Goal: Task Accomplishment & Management: Manage account settings

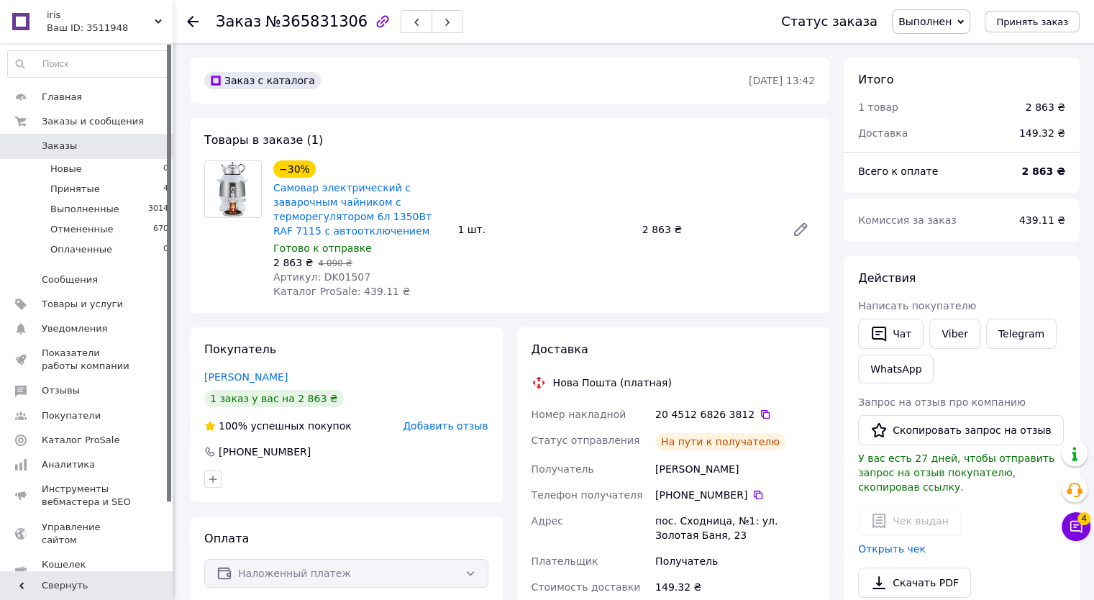
click at [73, 147] on span "Заказы" at bounding box center [87, 146] width 91 height 13
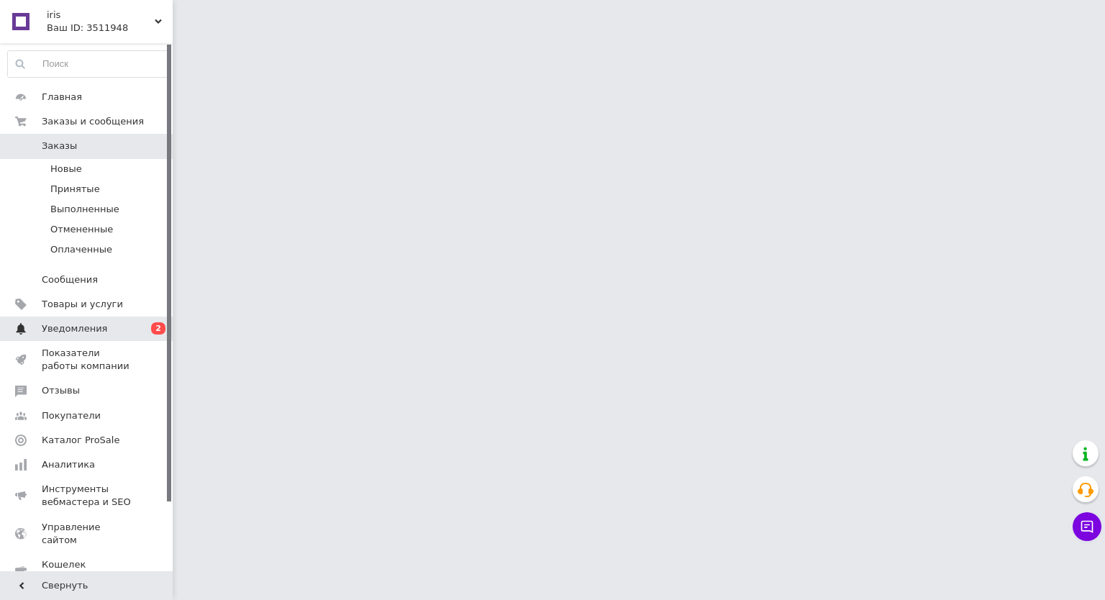
click at [55, 337] on link "Уведомления 0 2" at bounding box center [88, 328] width 177 height 24
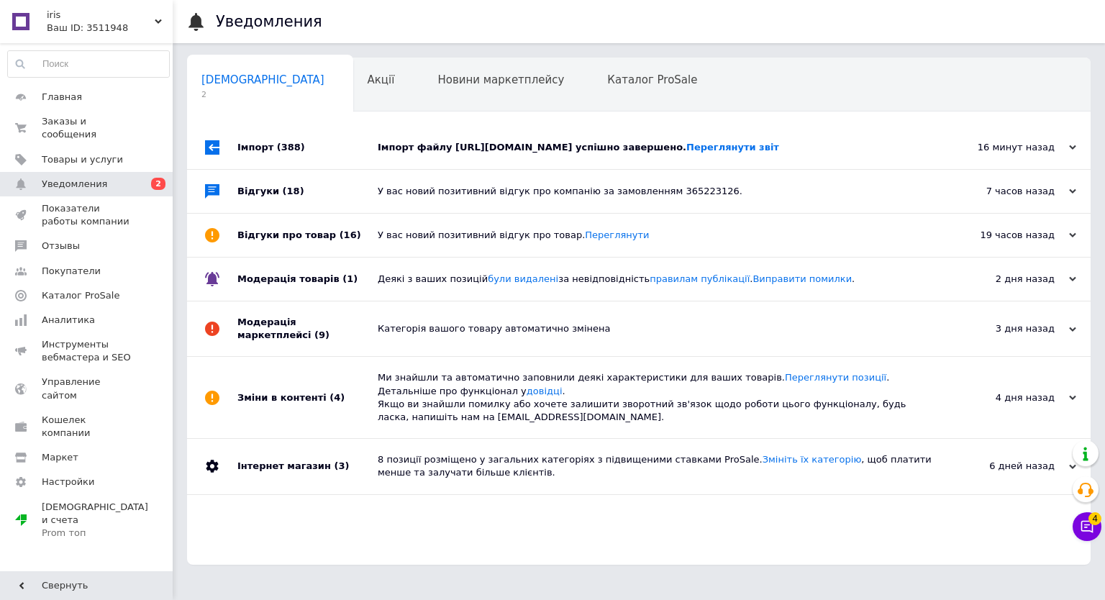
click at [517, 169] on div "Імпорт файлу https://maraton.ua/yandexmarket/a0357f71-a2ef-49b4-91db-47e986eb3b…" at bounding box center [655, 147] width 555 height 43
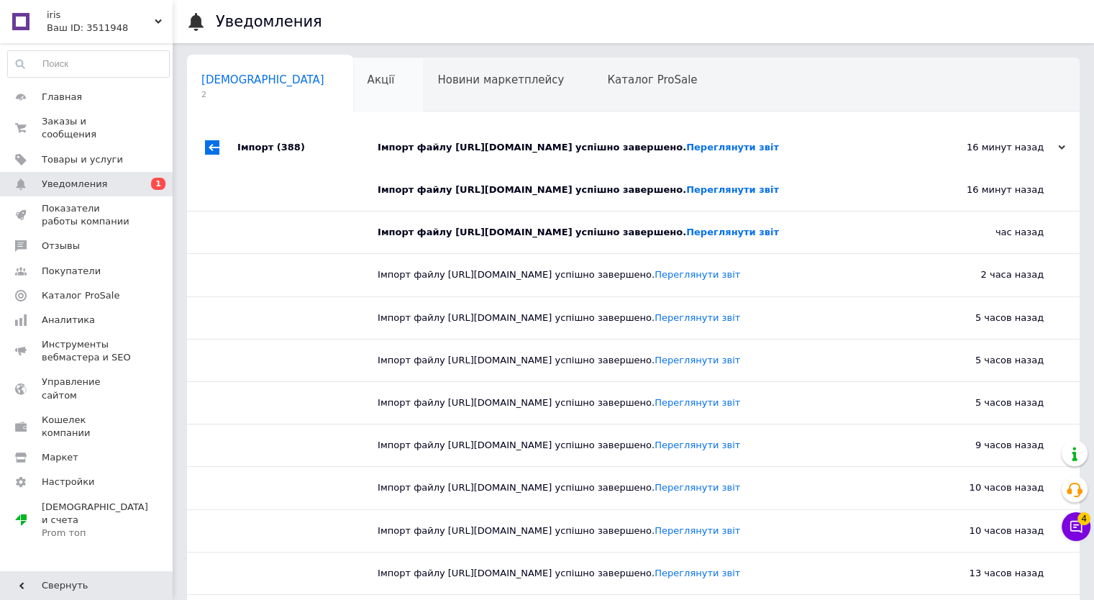
click at [368, 81] on span "Акції" at bounding box center [381, 79] width 27 height 13
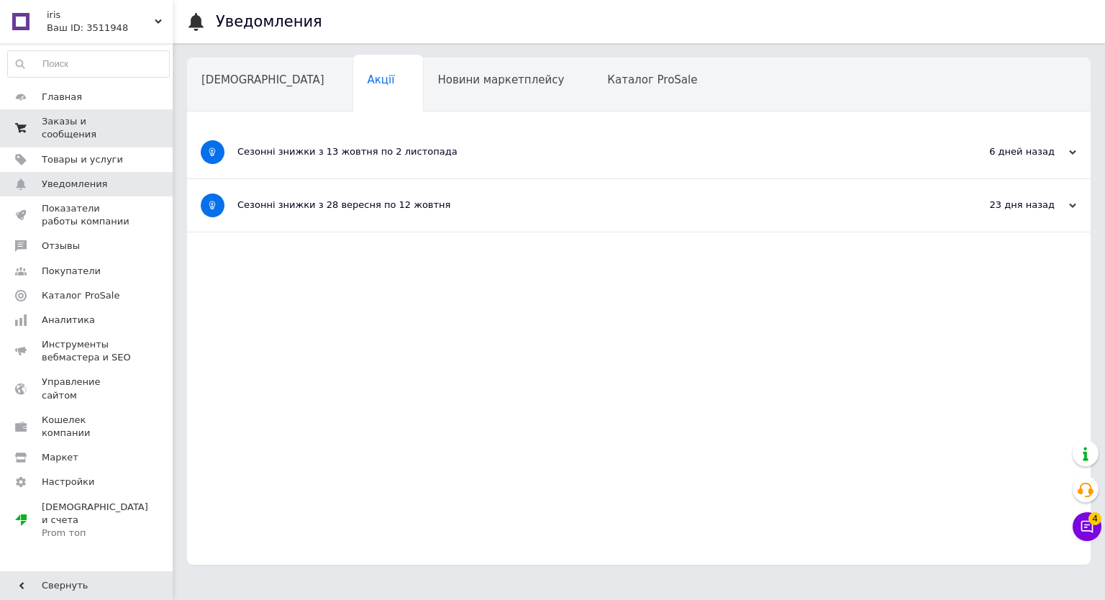
click at [81, 123] on span "Заказы и сообщения" at bounding box center [87, 128] width 91 height 26
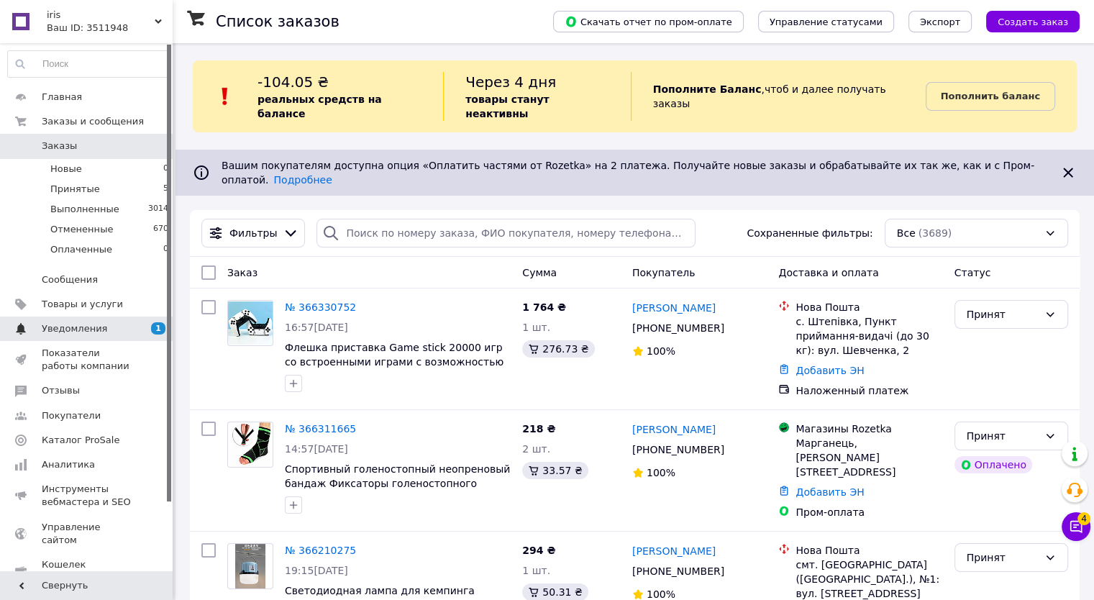
click at [86, 326] on span "Уведомления" at bounding box center [74, 328] width 65 height 13
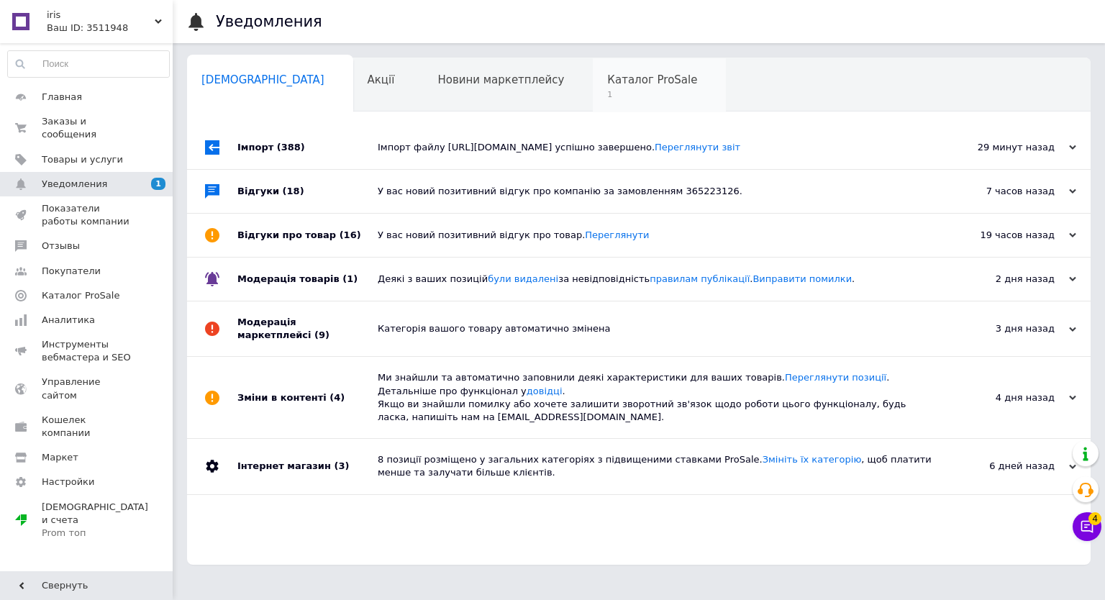
click at [607, 93] on span "1" at bounding box center [652, 94] width 90 height 11
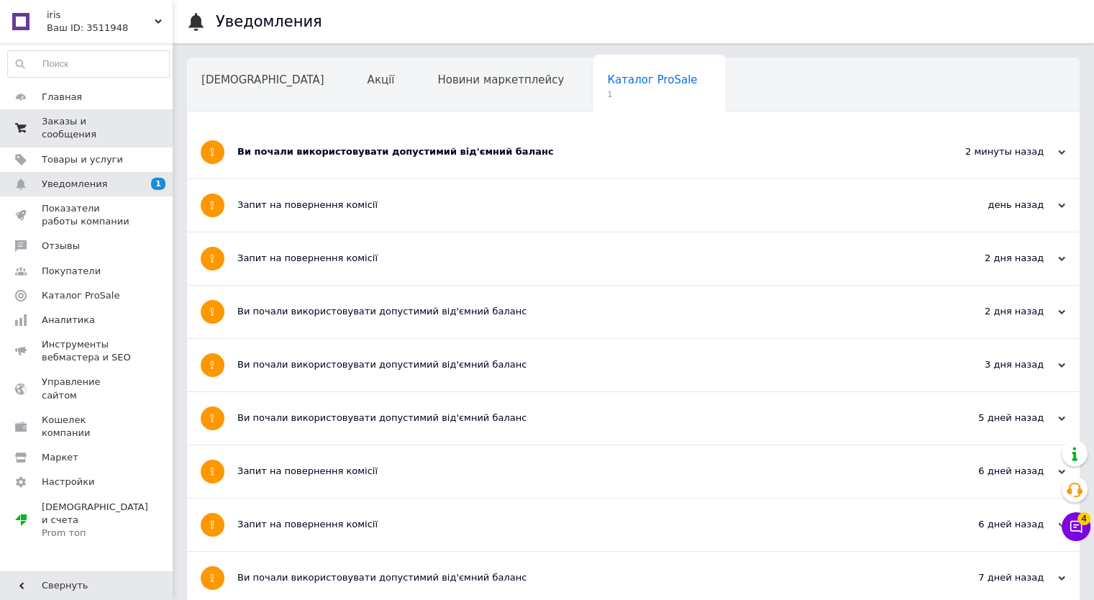
click at [111, 126] on span "Заказы и сообщения" at bounding box center [87, 128] width 91 height 26
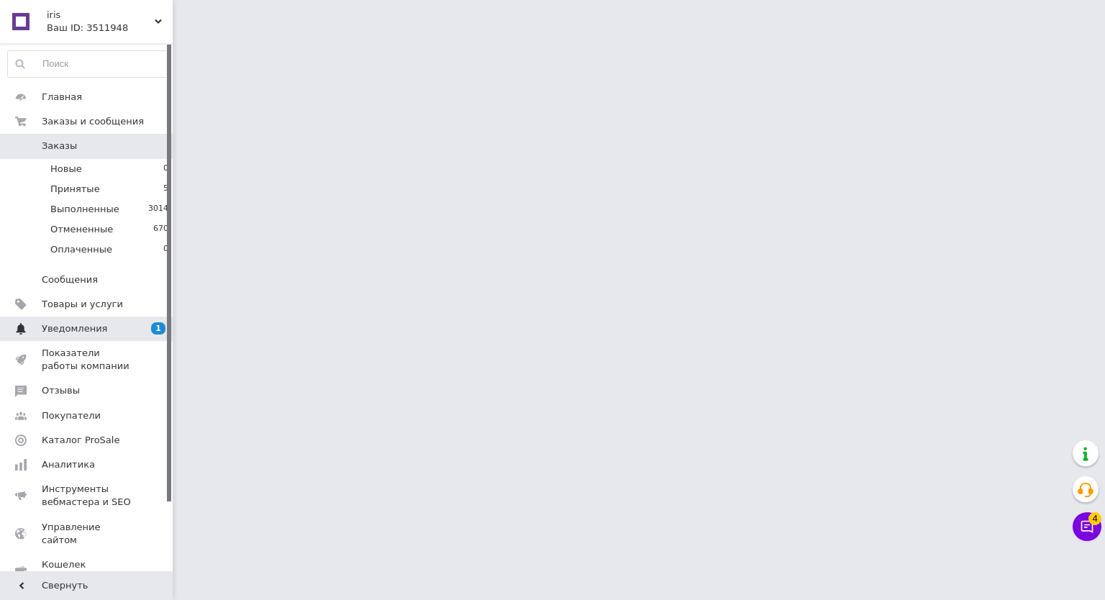
click at [106, 334] on span "Уведомления" at bounding box center [87, 328] width 91 height 13
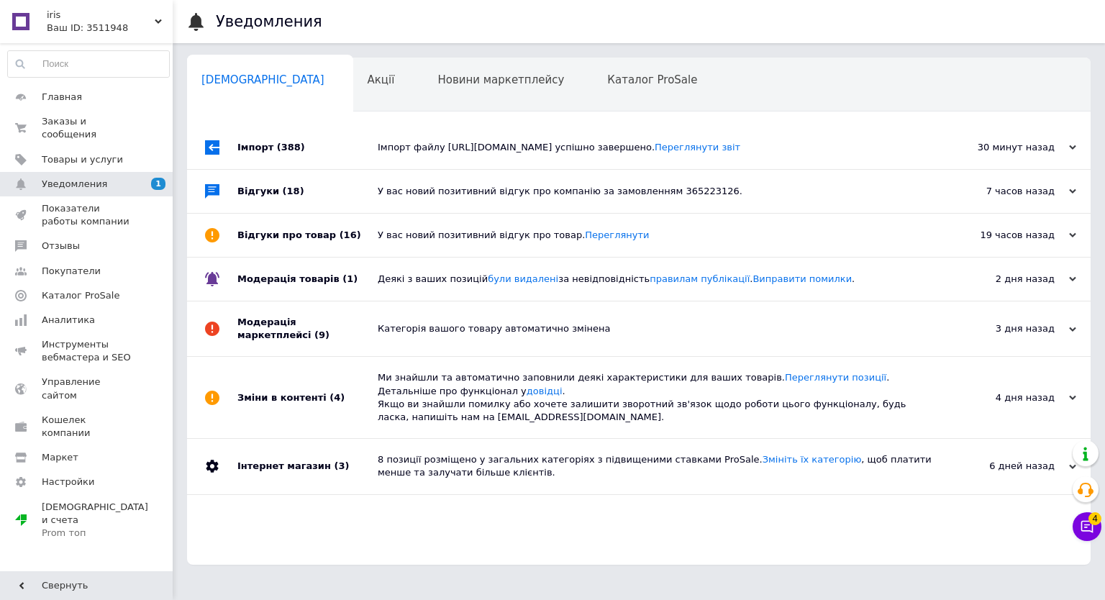
click at [265, 83] on div "Сповіщення 0" at bounding box center [270, 85] width 166 height 55
click at [368, 83] on span "Акції" at bounding box center [381, 79] width 27 height 13
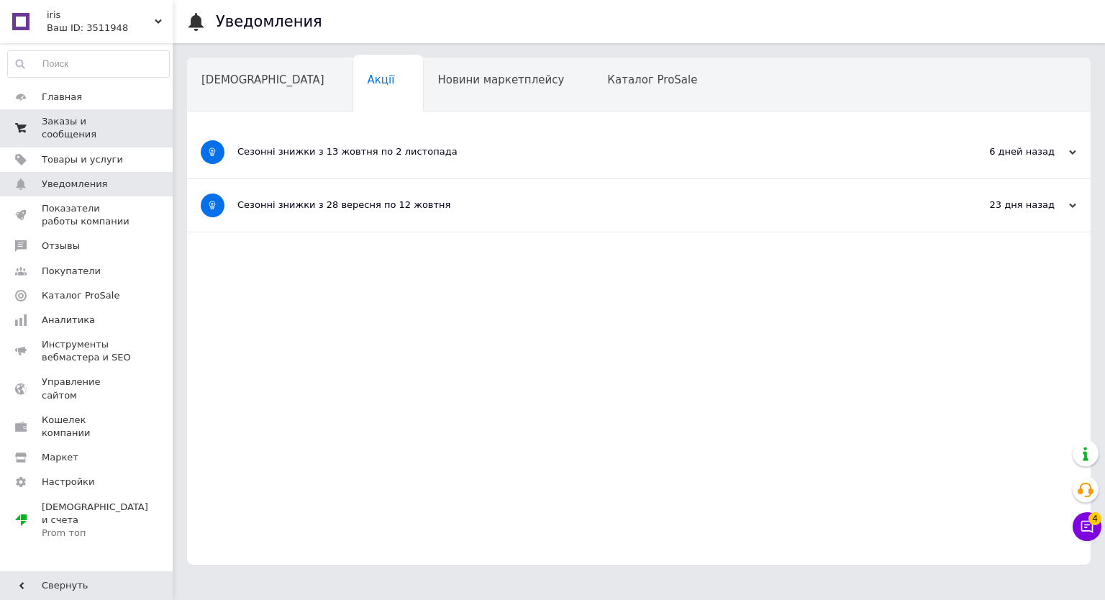
click at [64, 124] on span "Заказы и сообщения" at bounding box center [87, 128] width 91 height 26
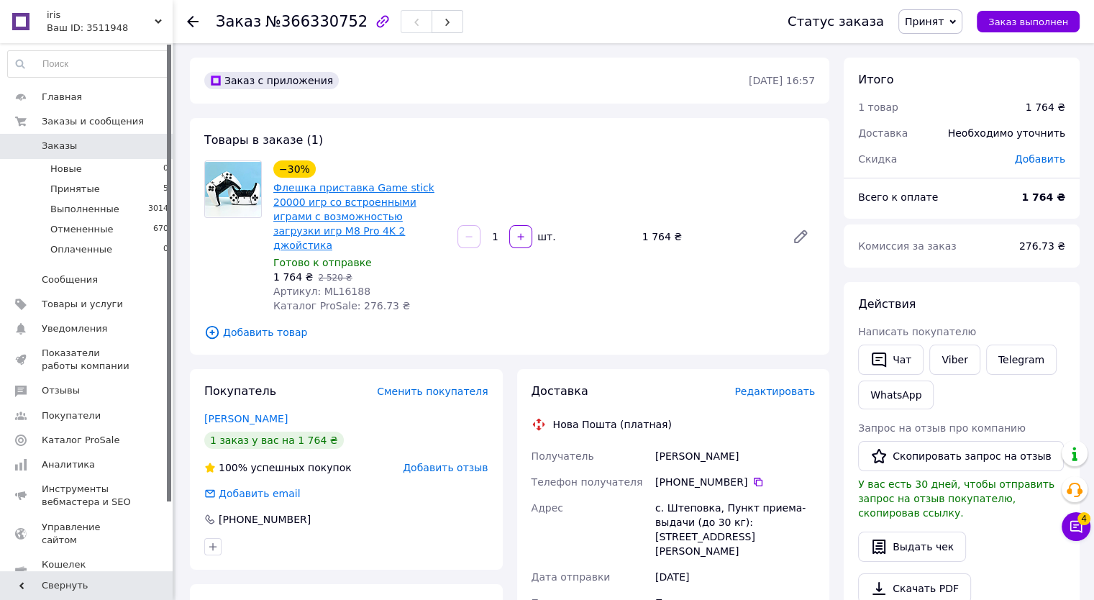
click at [380, 213] on link "Флешка приставка Game stick 20000 игр со встроенными играми с возможностью загр…" at bounding box center [353, 216] width 161 height 69
